Goal: Navigation & Orientation: Find specific page/section

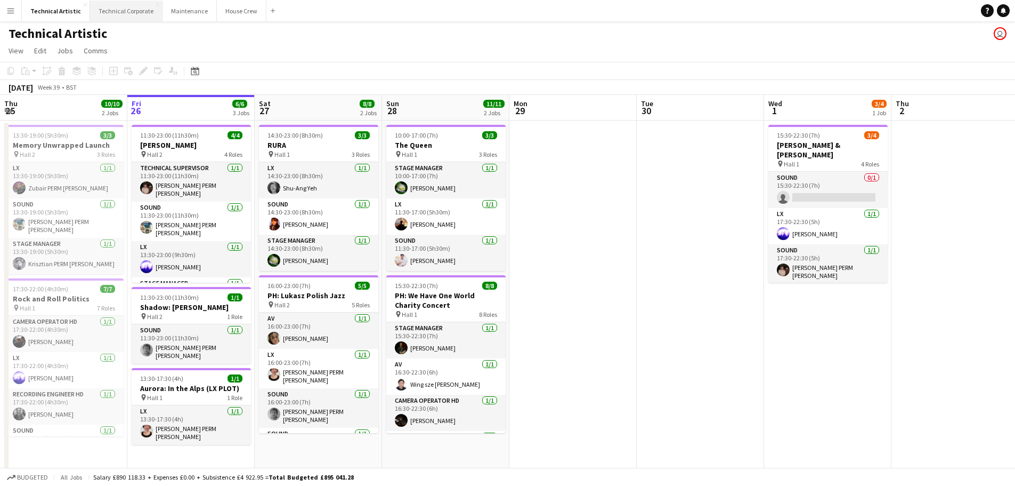
click at [127, 14] on button "Technical Corporate Close" at bounding box center [126, 11] width 72 height 21
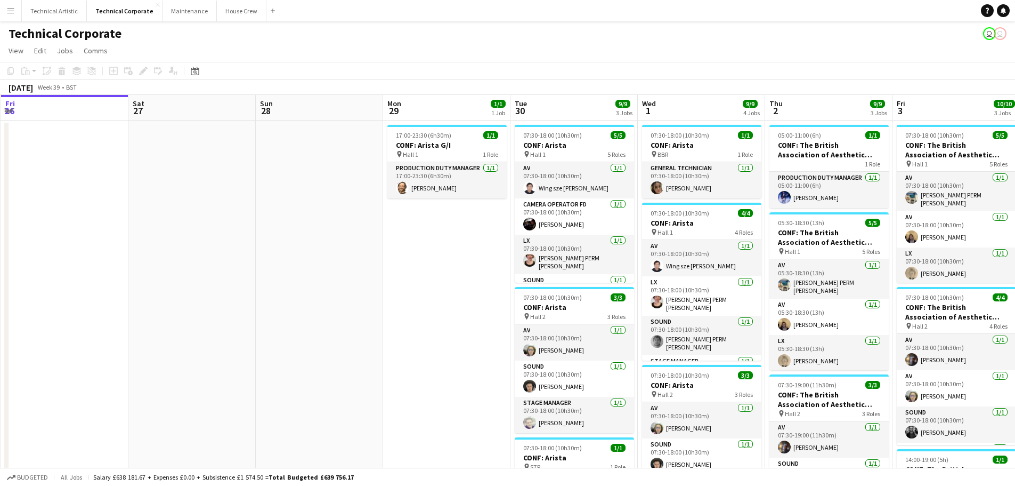
scroll to position [0, 382]
drag, startPoint x: 571, startPoint y: 273, endPoint x: 444, endPoint y: 265, distance: 127.7
click at [444, 265] on app-calendar-viewport "Tue 23 18/18 4 Jobs Wed 24 13/13 4 Jobs Thu 25 6/6 4 Jobs Fri 26 Sat 27 Sun 28 …" at bounding box center [507, 400] width 1015 height 610
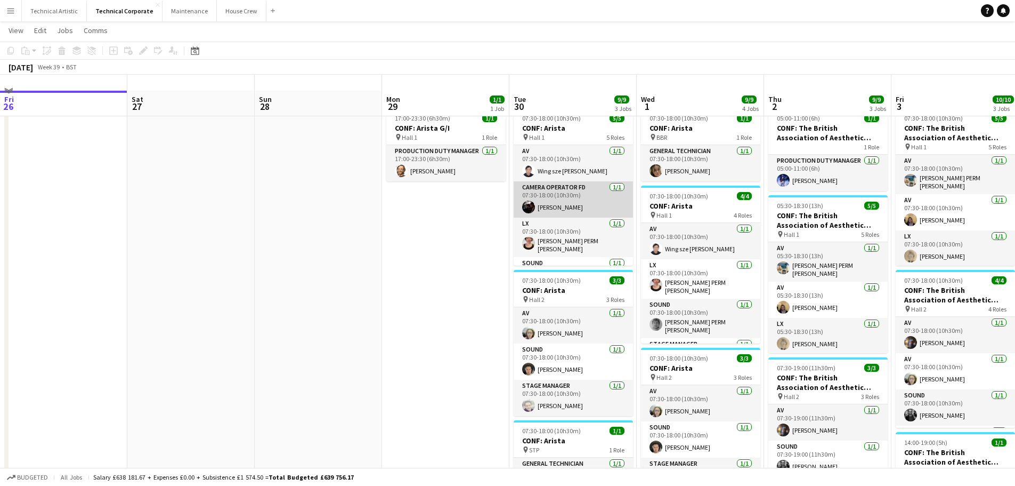
scroll to position [0, 0]
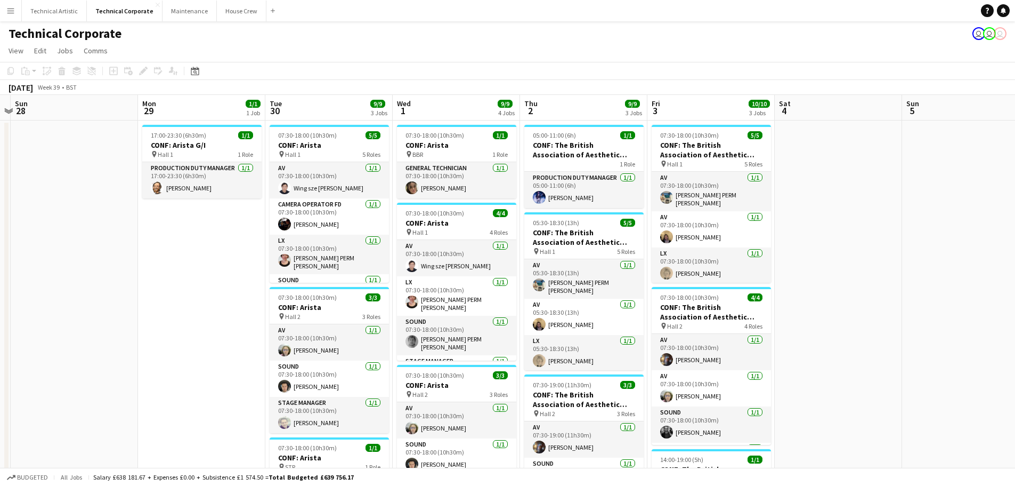
drag, startPoint x: 485, startPoint y: 270, endPoint x: 240, endPoint y: 263, distance: 244.8
click at [240, 263] on app-calendar-viewport "Thu 25 6/6 4 Jobs Fri 26 Sat 27 Sun 28 Mon 29 1/1 1 Job Tue 30 9/9 3 Jobs Wed 1…" at bounding box center [507, 442] width 1015 height 695
click at [127, 10] on button "Technical Corporate Close" at bounding box center [125, 11] width 76 height 21
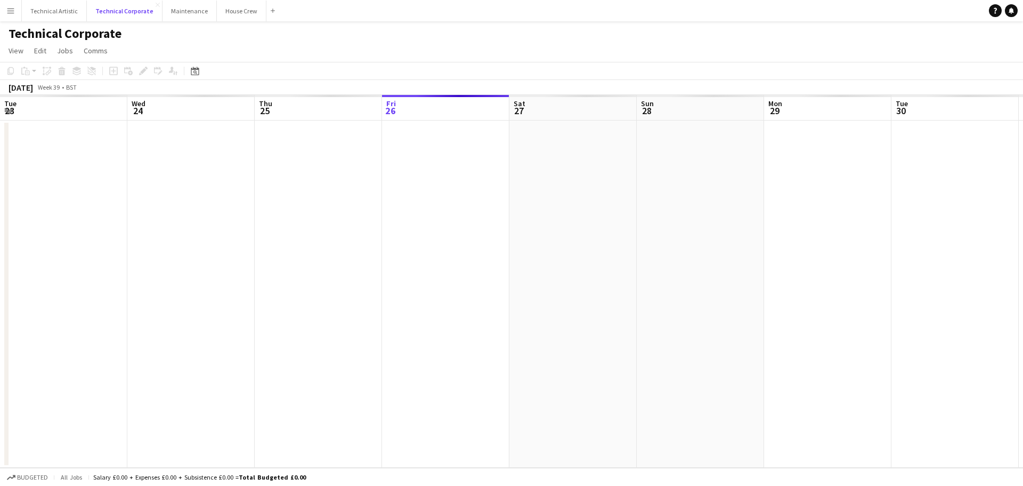
scroll to position [0, 255]
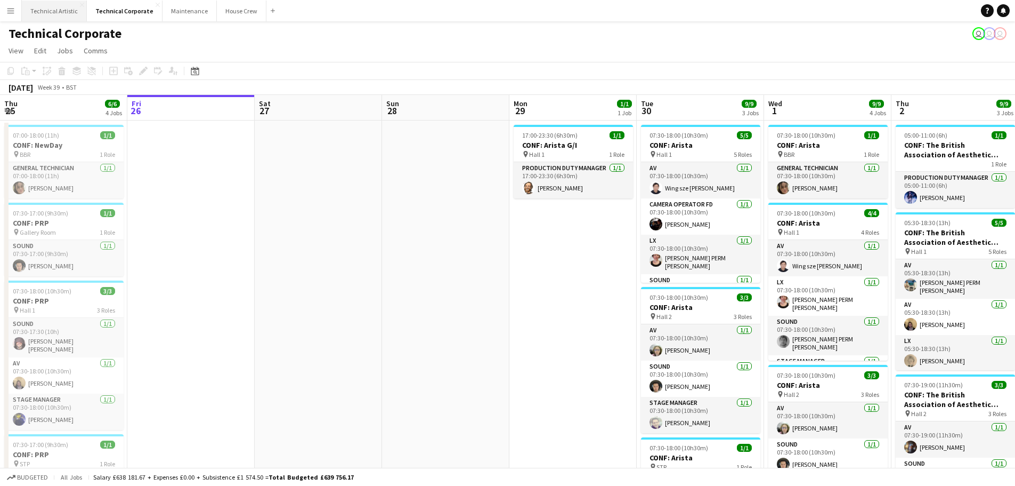
click at [66, 13] on button "Technical Artistic Close" at bounding box center [54, 11] width 65 height 21
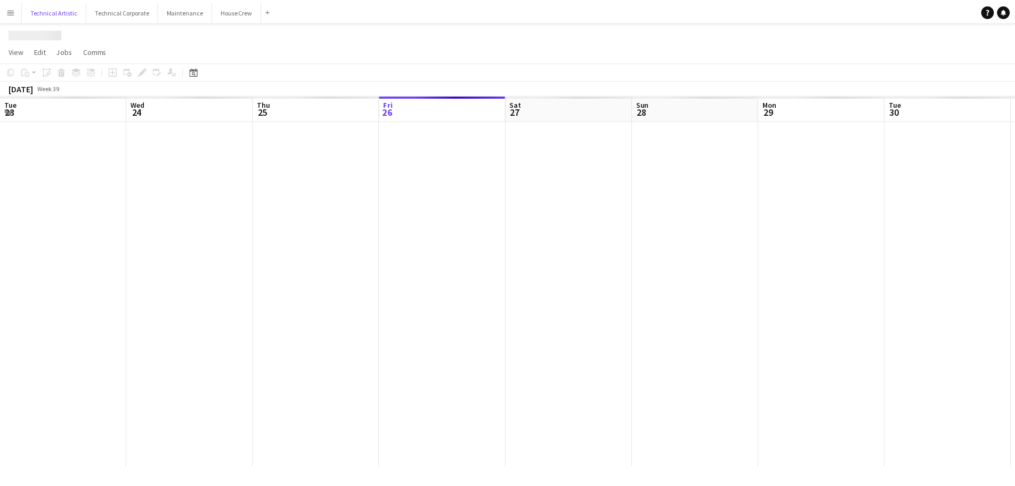
scroll to position [0, 255]
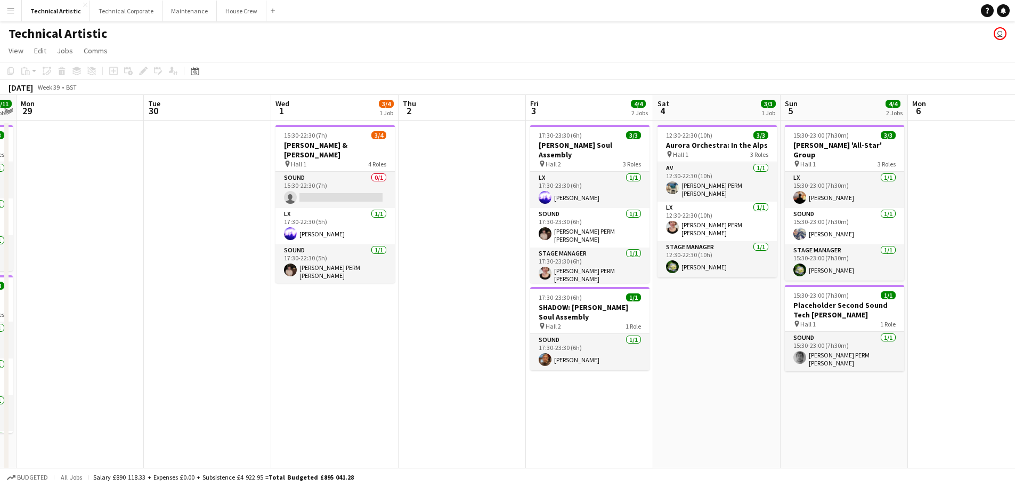
drag, startPoint x: 738, startPoint y: 154, endPoint x: 244, endPoint y: 166, distance: 494.8
click at [245, 166] on app-calendar-viewport "Fri 26 6/6 3 Jobs Sat 27 8/8 2 Jobs Sun 28 11/11 2 Jobs Mon 29 Tue 30 Wed 1 3/4…" at bounding box center [507, 283] width 1015 height 376
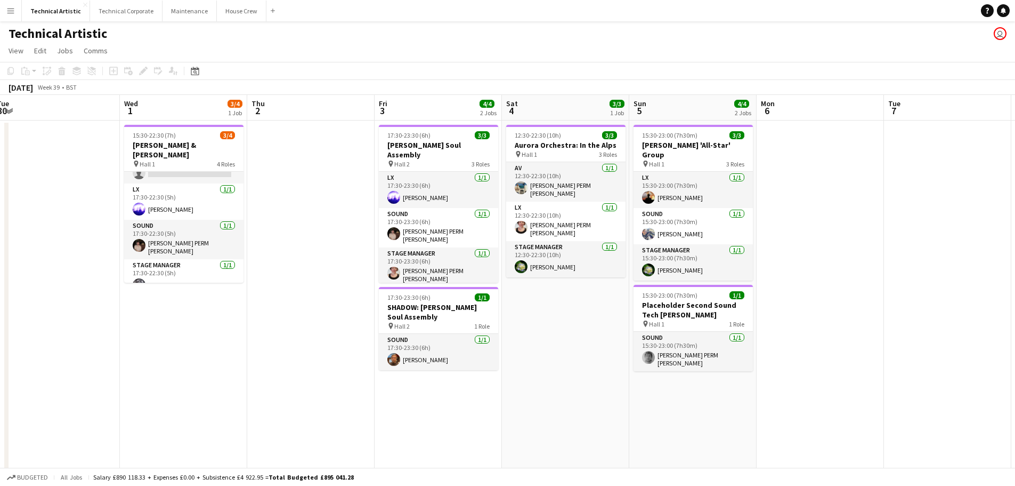
scroll to position [0, 399]
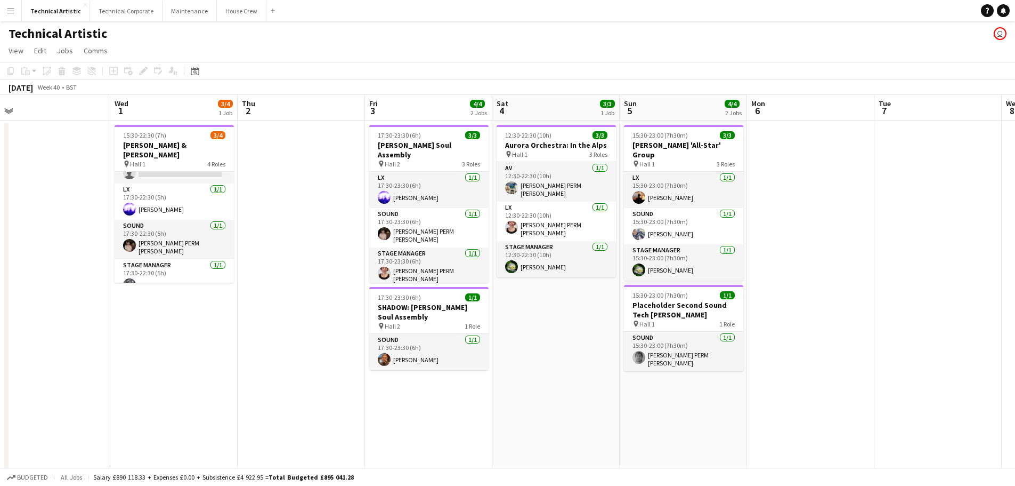
drag, startPoint x: 464, startPoint y: 164, endPoint x: 304, endPoint y: 166, distance: 160.5
click at [304, 166] on app-calendar-viewport "Sat 27 8/8 2 Jobs Sun 28 11/11 2 Jobs Mon 29 Tue 30 Wed 1 3/4 1 Job Thu 2 Fri 3…" at bounding box center [507, 283] width 1015 height 376
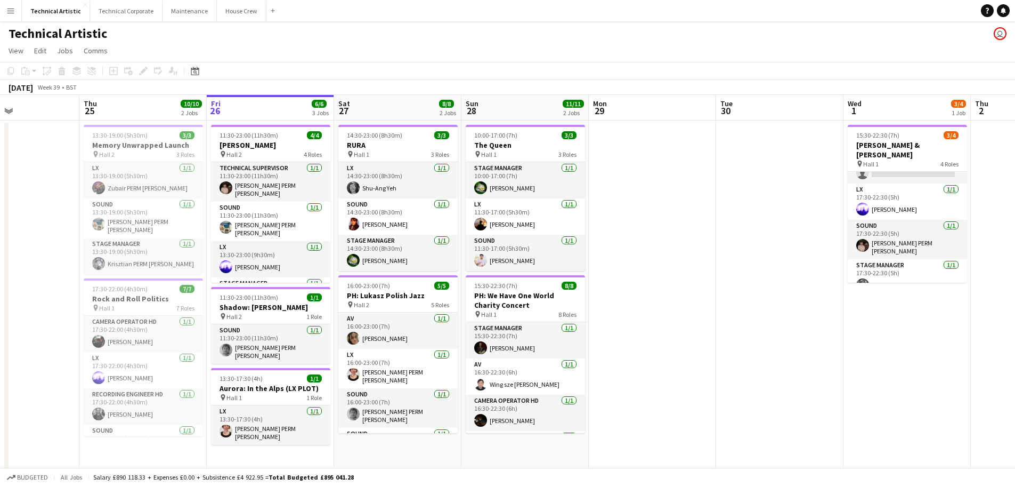
scroll to position [0, 302]
drag, startPoint x: 128, startPoint y: 179, endPoint x: 788, endPoint y: 204, distance: 660.4
click at [788, 204] on app-calendar-viewport "Mon 22 Tue 23 1/1 1 Job Wed 24 Thu 25 10/10 2 Jobs Fri 26 6/6 3 Jobs Sat 27 8/8…" at bounding box center [507, 283] width 1015 height 376
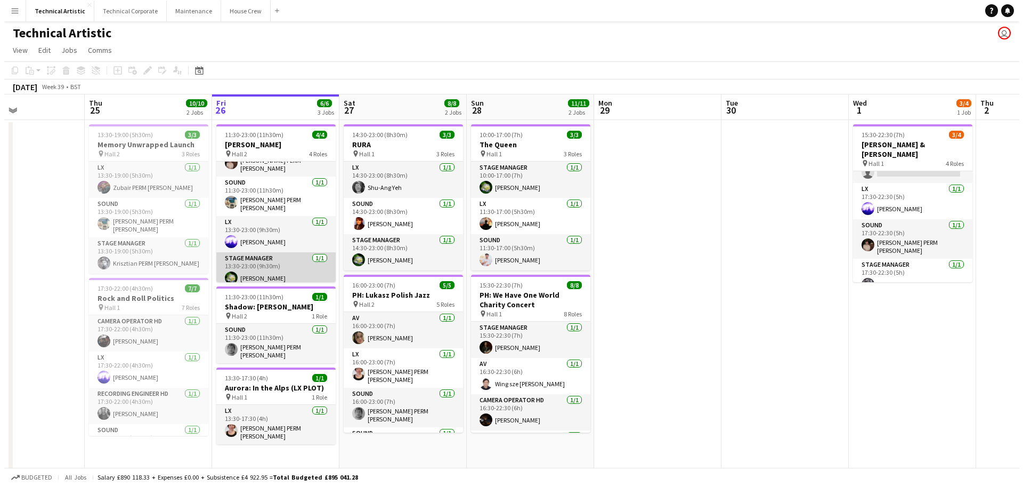
scroll to position [0, 0]
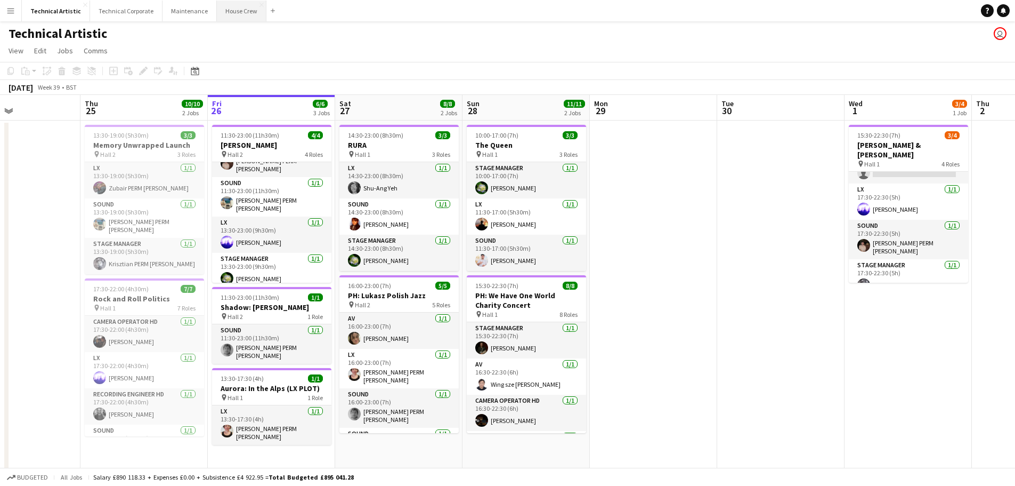
click at [228, 11] on button "House Crew Close" at bounding box center [242, 11] width 50 height 21
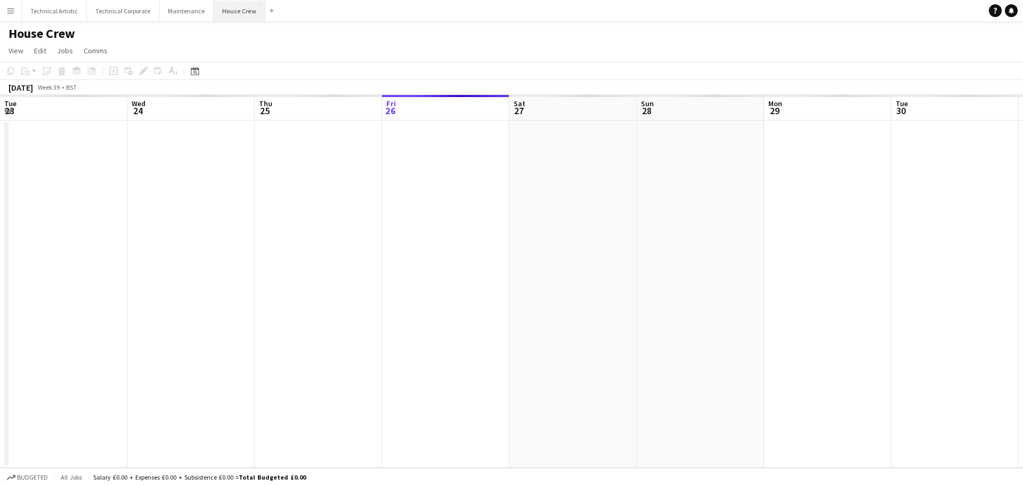
scroll to position [0, 255]
